Goal: Navigation & Orientation: Find specific page/section

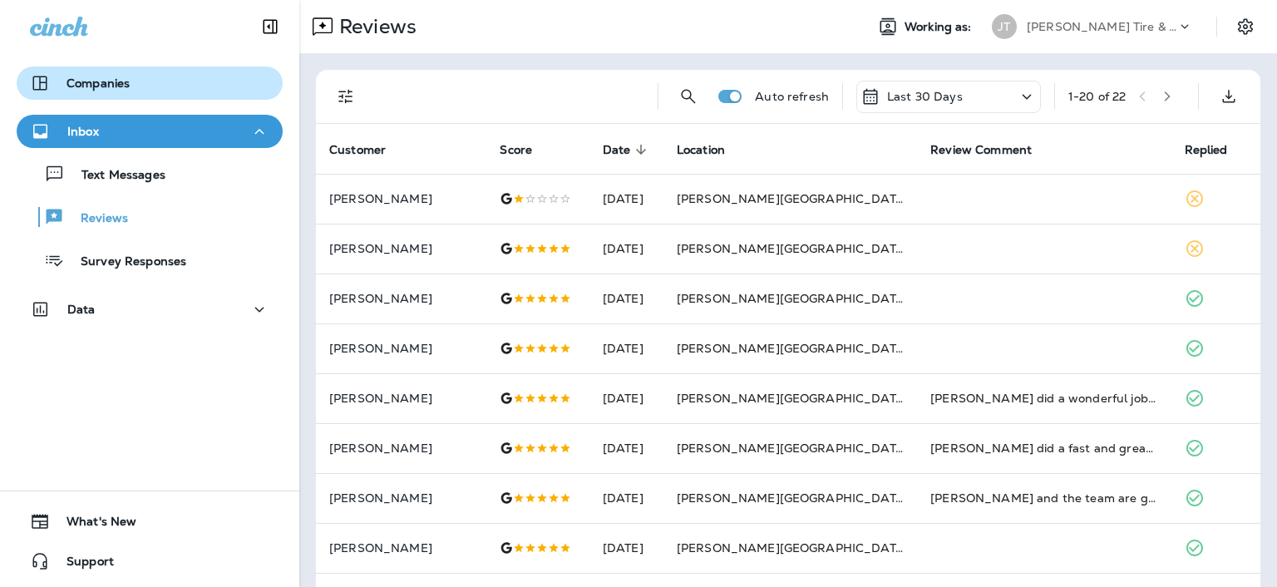
click at [135, 84] on div "Companies" at bounding box center [150, 83] width 240 height 20
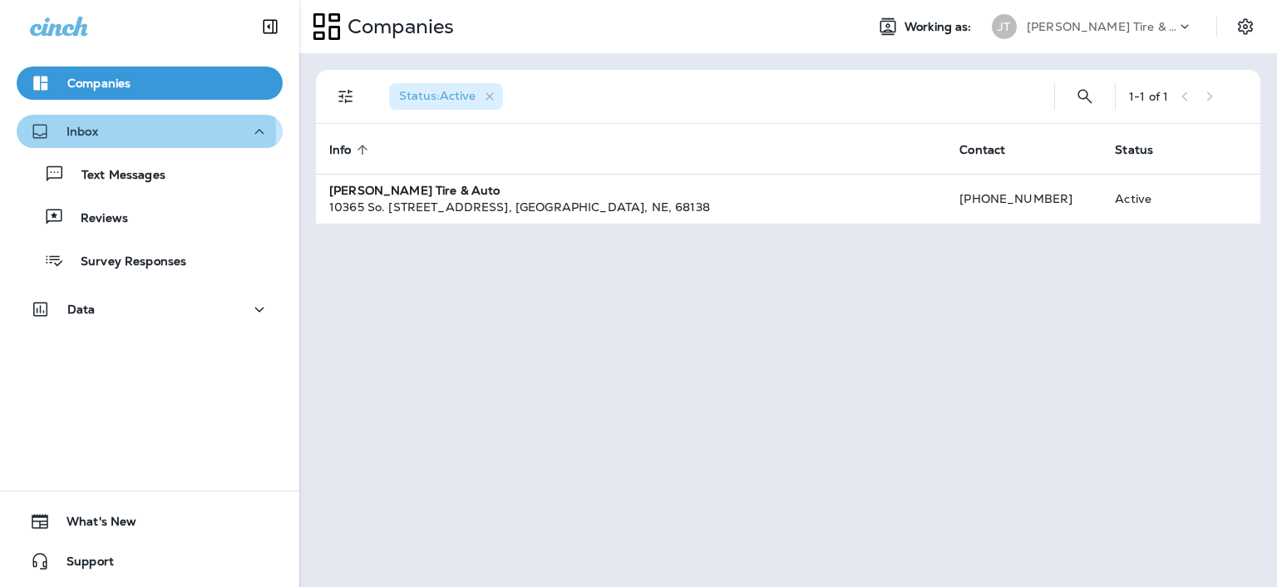
click at [116, 131] on div "Inbox" at bounding box center [150, 131] width 240 height 21
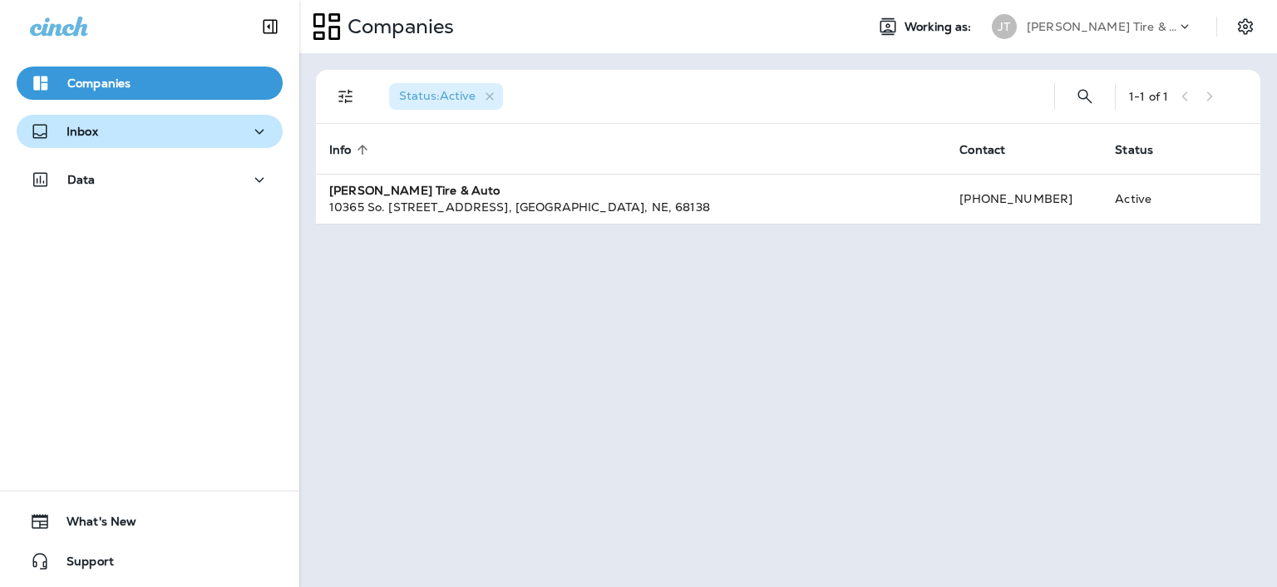
click at [164, 131] on div "Inbox" at bounding box center [150, 131] width 240 height 21
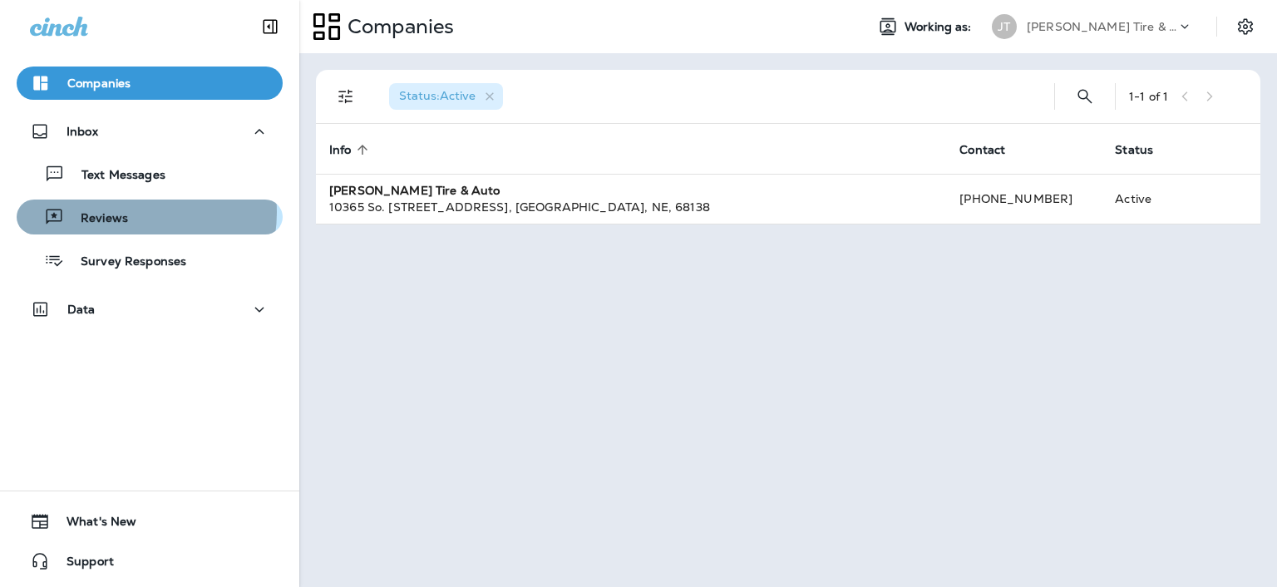
click at [125, 212] on p "Reviews" at bounding box center [96, 219] width 64 height 16
